Goal: Task Accomplishment & Management: Complete application form

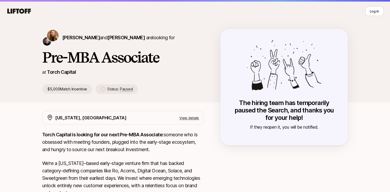
scroll to position [12, 0]
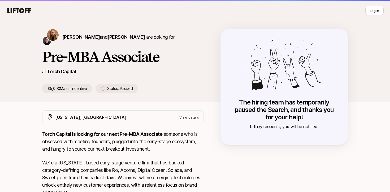
click at [22, 11] on icon at bounding box center [18, 10] width 25 height 7
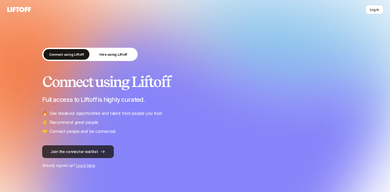
click at [80, 152] on button "Join the connector waitlist" at bounding box center [78, 151] width 72 height 13
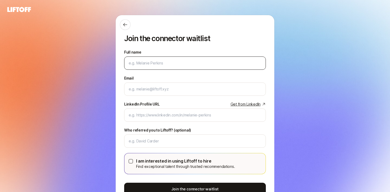
click at [161, 67] on div at bounding box center [195, 62] width 142 height 13
click at [165, 62] on input "Full name" at bounding box center [195, 63] width 133 height 6
type input "Morgan Jackson"
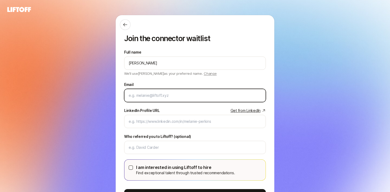
click at [157, 97] on input "Email" at bounding box center [195, 95] width 133 height 6
type input "jmorganatx100@gmail.com"
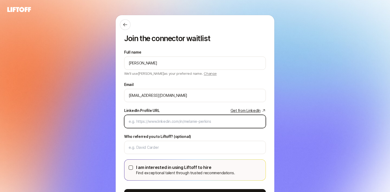
click at [162, 120] on input "LinkedIn Profile URL Get from LinkedIn" at bounding box center [195, 121] width 133 height 6
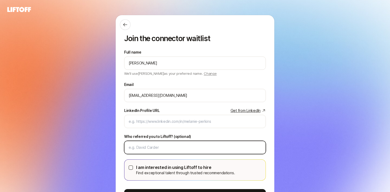
click at [151, 150] on input "Who referred you to Liftoff? (optional)" at bounding box center [195, 147] width 133 height 6
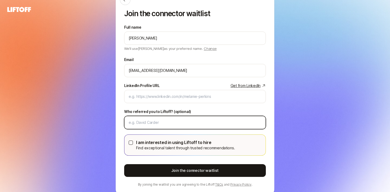
scroll to position [25, 0]
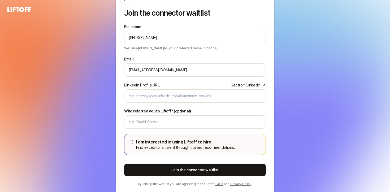
click at [131, 142] on button "I am interested in using Liftoff to hire Find exceptional talent through truste…" at bounding box center [131, 142] width 4 height 4
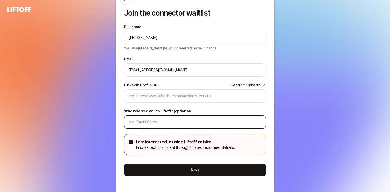
click at [157, 123] on input "Who referred you to Liftoff? (optional)" at bounding box center [195, 122] width 133 height 6
paste input "Katie ReinerChristopher Harper Katie Reiner and Christopher Harper"
drag, startPoint x: 149, startPoint y: 122, endPoint x: 210, endPoint y: 122, distance: 61.5
click at [210, 122] on input "Katie ReinerChristopher Harper Katie Reiner and Christopher Harper" at bounding box center [195, 122] width 133 height 6
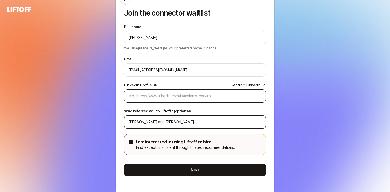
type input "Katie Reiner and Christopher Harper"
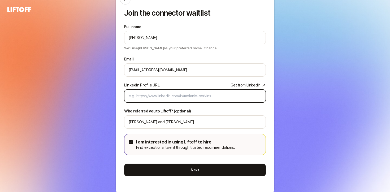
click at [161, 96] on input "LinkedIn Profile URL Get from LinkedIn" at bounding box center [195, 96] width 133 height 6
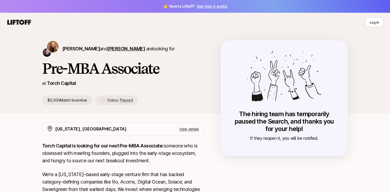
copy div "[PERSON_NAME] and [PERSON_NAME]"
drag, startPoint x: 60, startPoint y: 47, endPoint x: 140, endPoint y: 51, distance: 79.9
click at [140, 51] on div "[PERSON_NAME] and [PERSON_NAME] are looking for" at bounding box center [122, 48] width 161 height 17
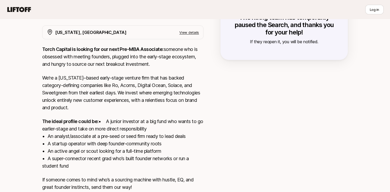
scroll to position [137, 0]
